Goal: Check status: Check status

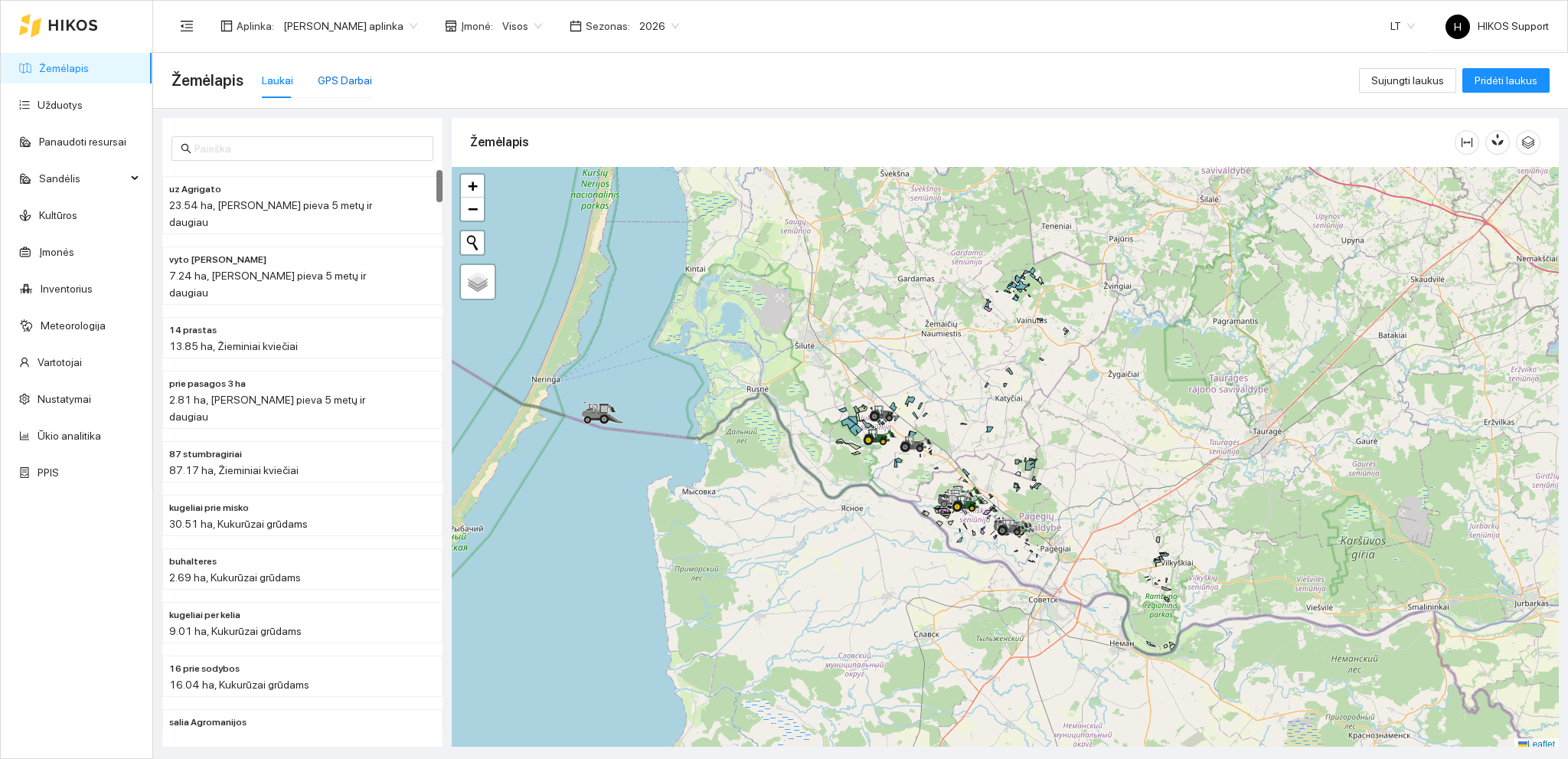
click at [342, 85] on div "GPS Darbai" at bounding box center [345, 80] width 54 height 17
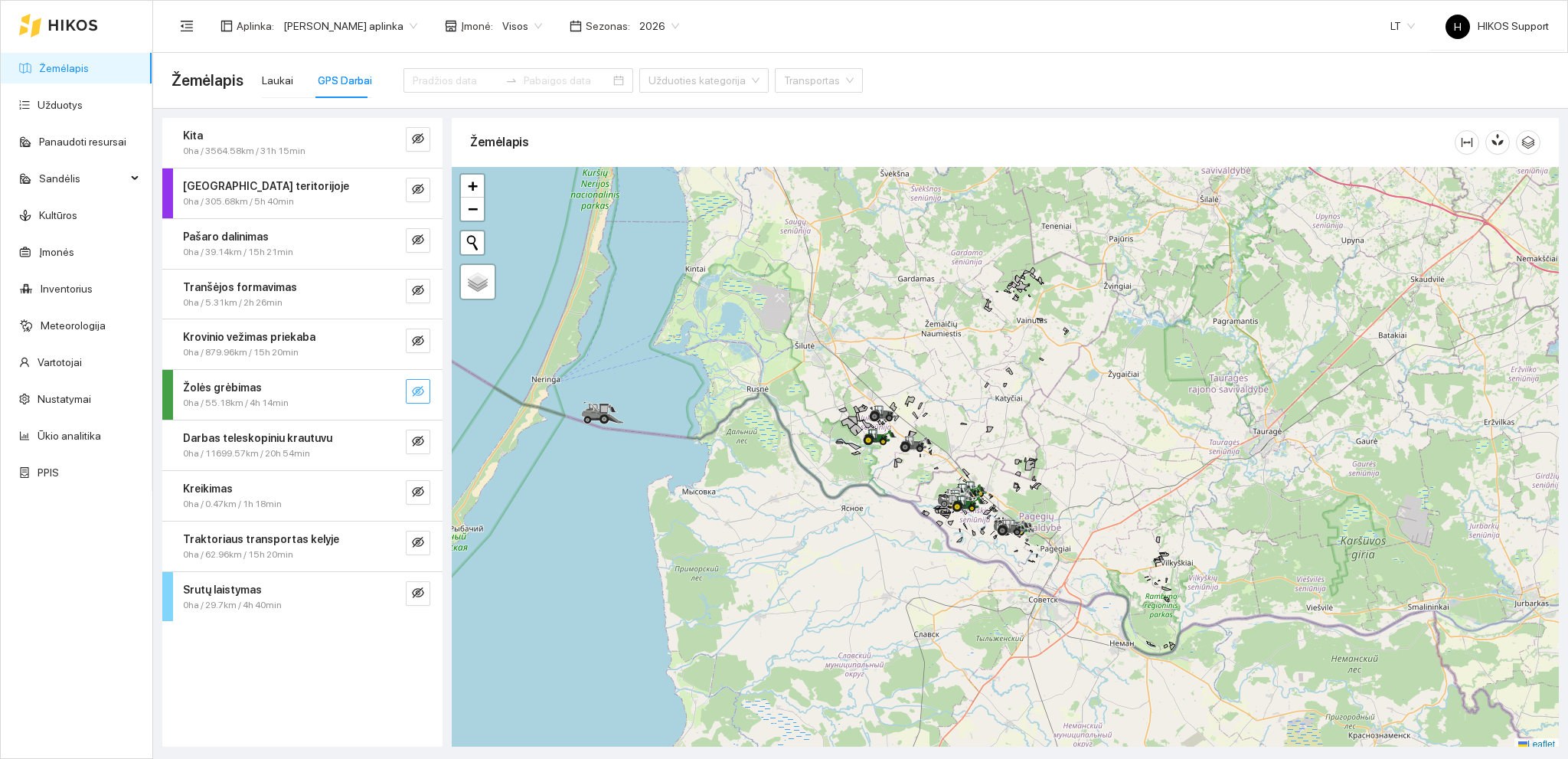
click at [419, 381] on button "button" at bounding box center [418, 391] width 25 height 25
click at [416, 342] on icon "eye-invisible" at bounding box center [417, 340] width 12 height 12
click at [416, 288] on icon "eye-invisible" at bounding box center [417, 290] width 12 height 12
click at [416, 235] on icon "eye-invisible" at bounding box center [417, 239] width 12 height 10
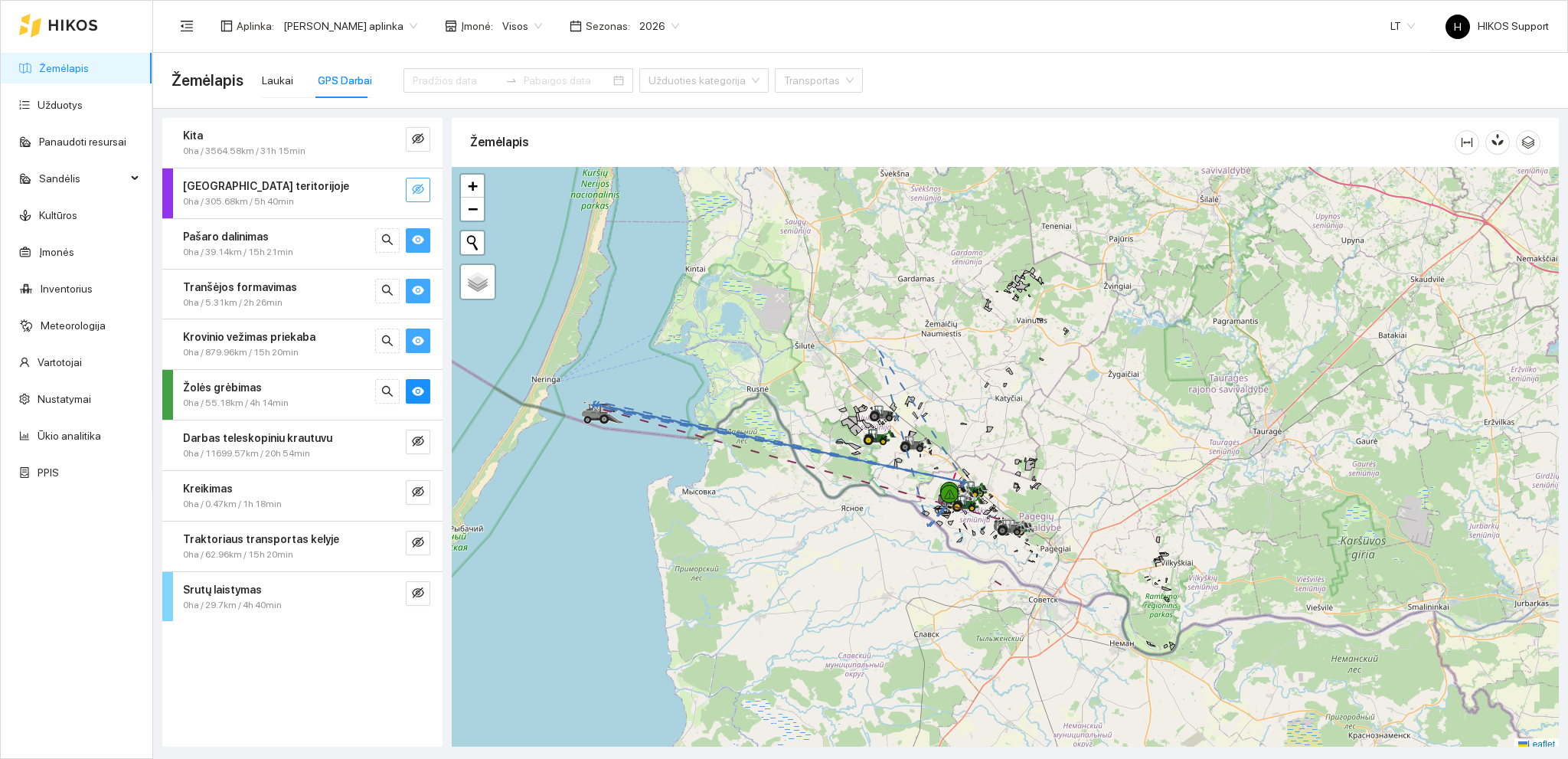
click at [418, 178] on button "button" at bounding box center [418, 190] width 25 height 25
click at [423, 144] on icon "eye-invisible" at bounding box center [417, 138] width 12 height 12
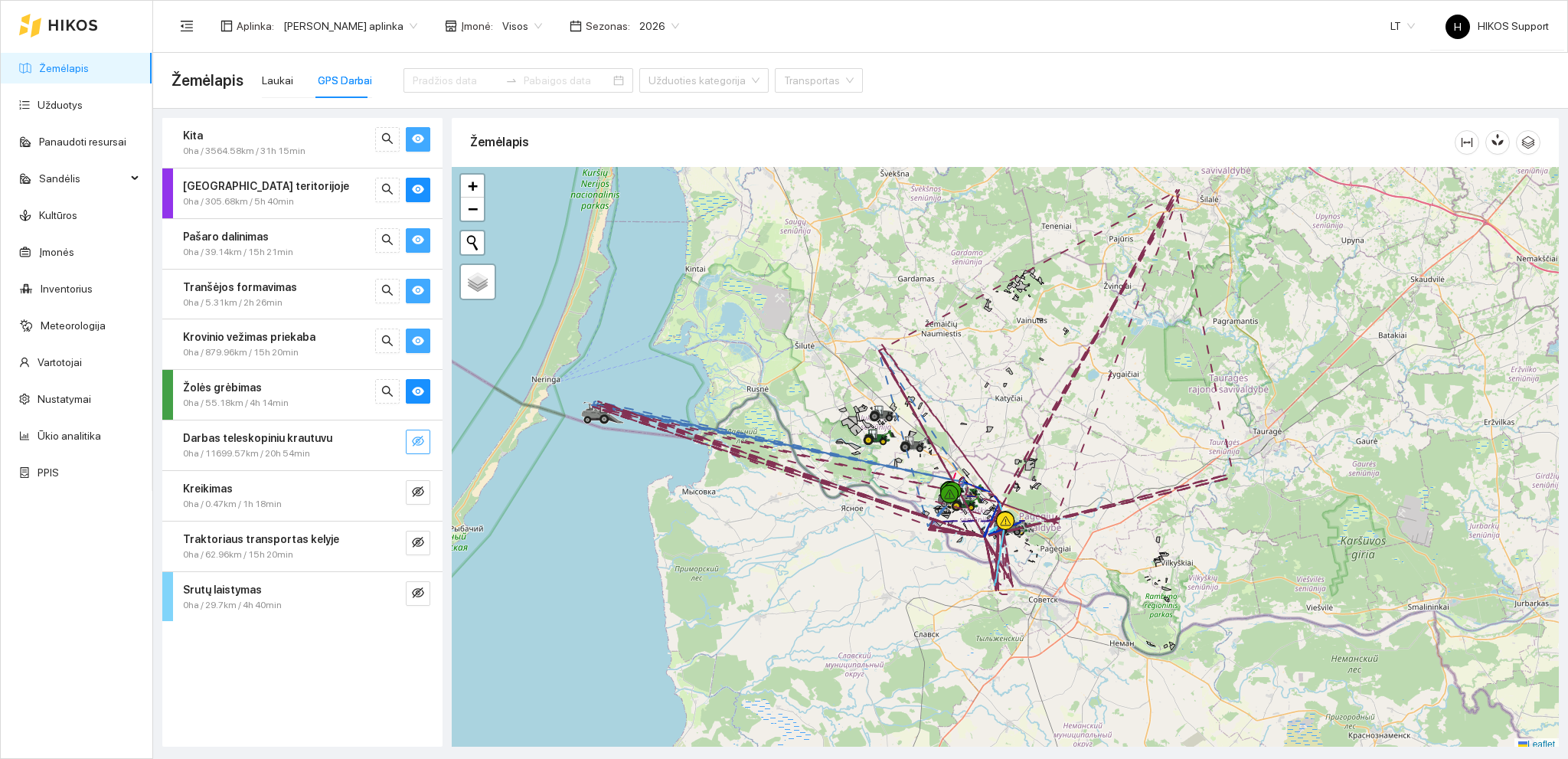
click at [416, 440] on icon "eye-invisible" at bounding box center [417, 440] width 12 height 10
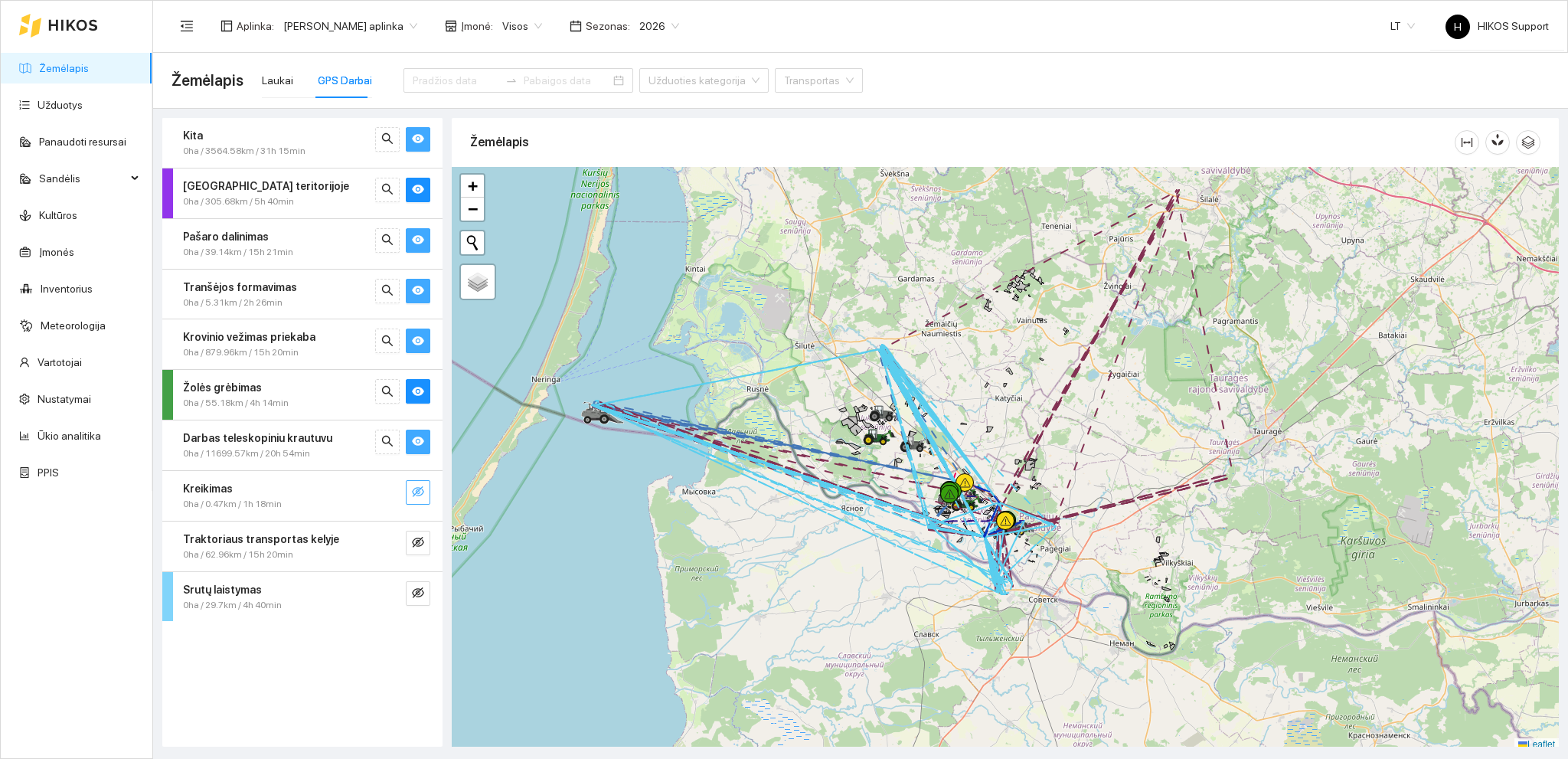
click at [417, 487] on icon "eye-invisible" at bounding box center [417, 491] width 12 height 12
click at [420, 544] on icon "eye-invisible" at bounding box center [417, 541] width 12 height 12
click at [418, 587] on icon "eye-invisible" at bounding box center [417, 592] width 12 height 10
click at [424, 81] on input at bounding box center [456, 80] width 86 height 17
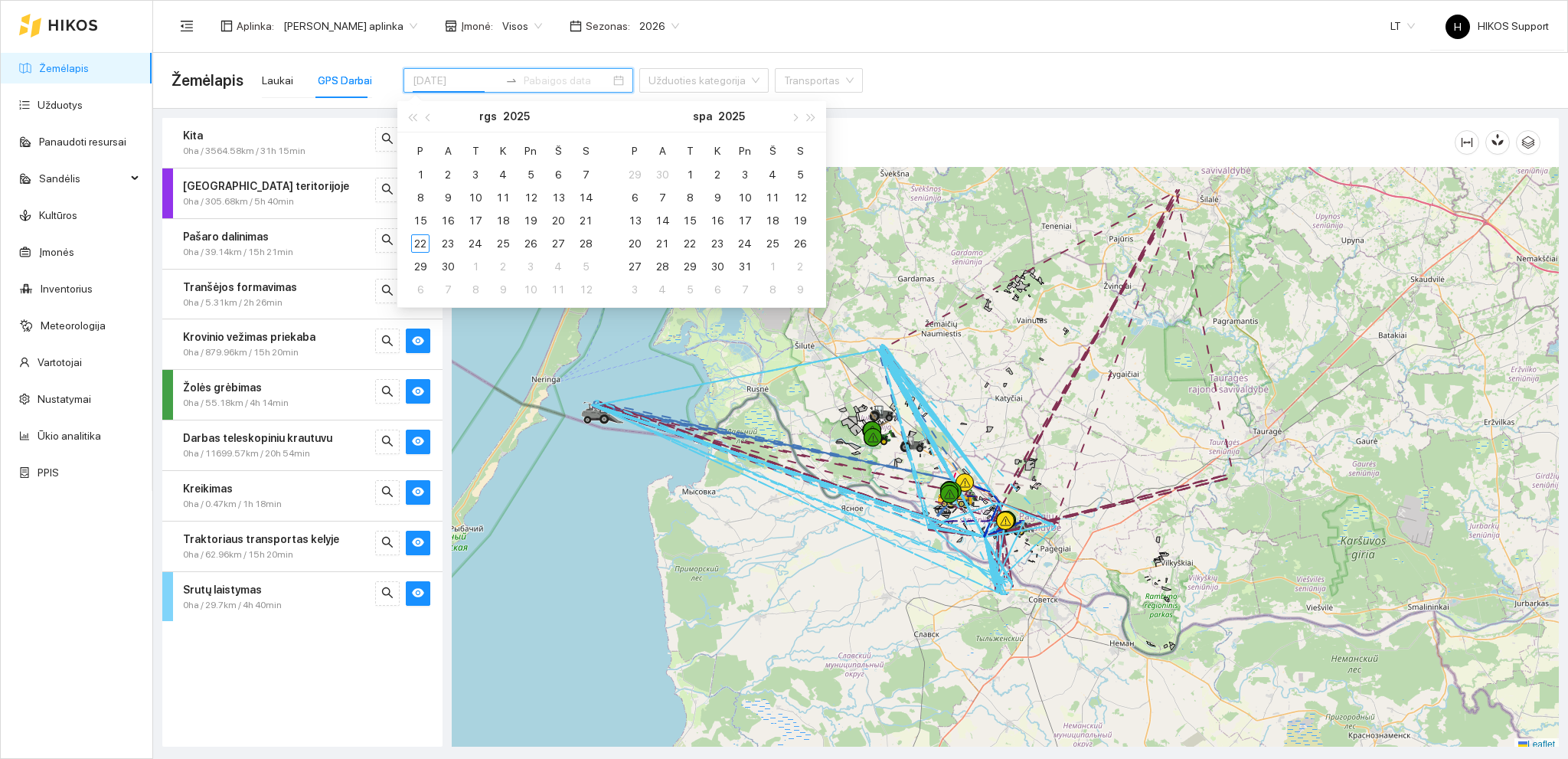
type input "[DATE]"
click at [1400, 331] on div at bounding box center [1005, 459] width 1108 height 584
